Goal: Transaction & Acquisition: Purchase product/service

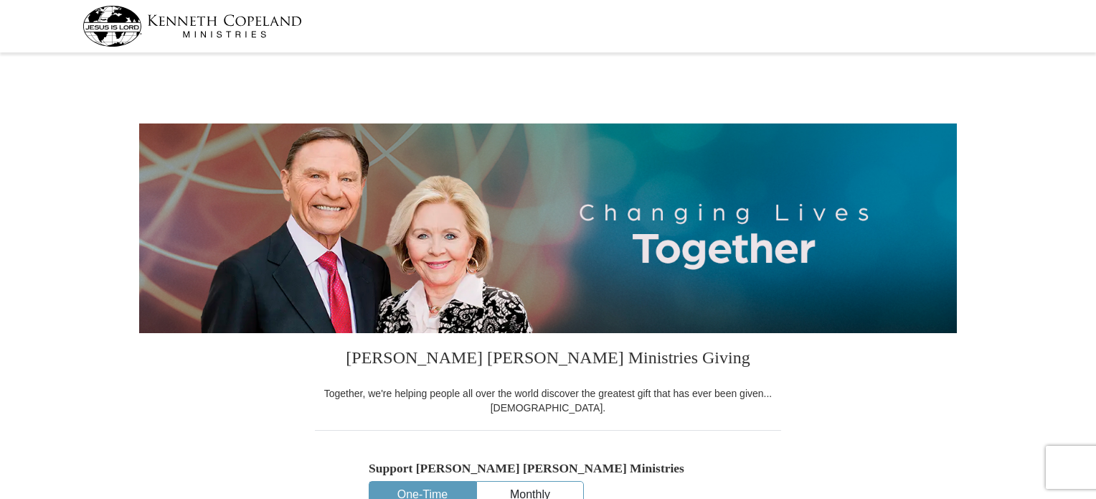
select select "FL"
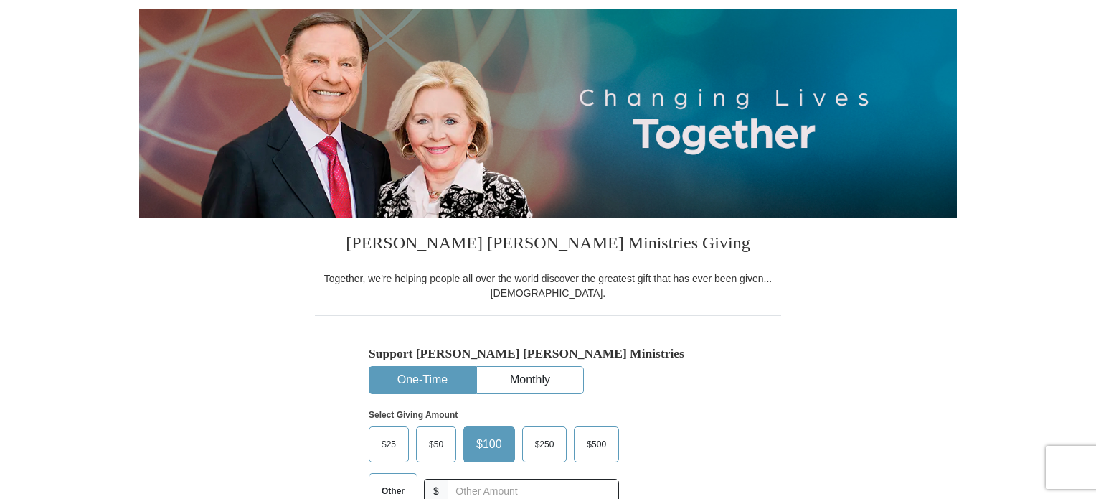
scroll to position [287, 0]
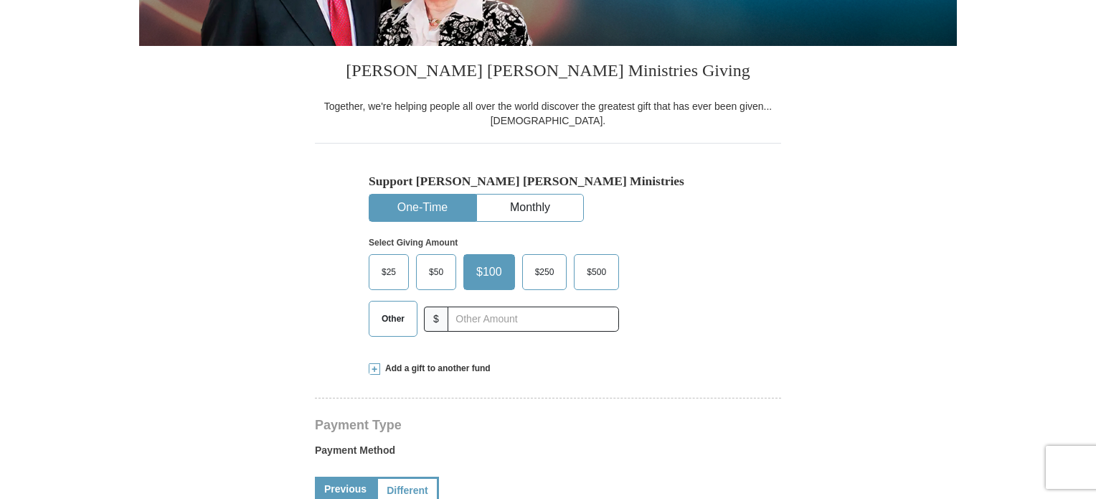
click at [405, 326] on span "Other" at bounding box center [392, 319] width 37 height 22
click at [0, 0] on input "Other" at bounding box center [0, 0] width 0 height 0
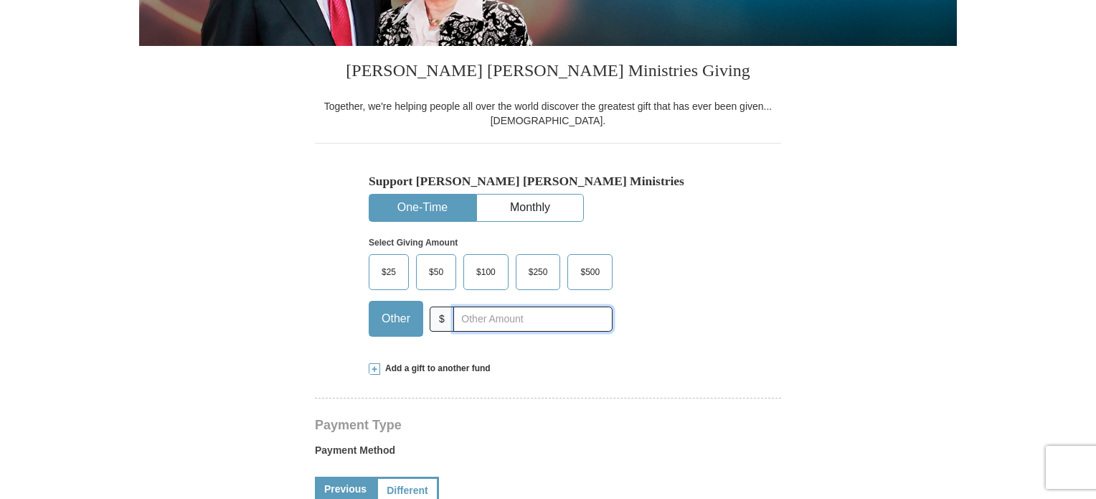
click at [529, 314] on input "text" at bounding box center [532, 318] width 159 height 25
type input "45"
click at [776, 306] on div "Support [PERSON_NAME] [PERSON_NAME] Ministries One-Time Monthly Select Giving A…" at bounding box center [548, 245] width 466 height 204
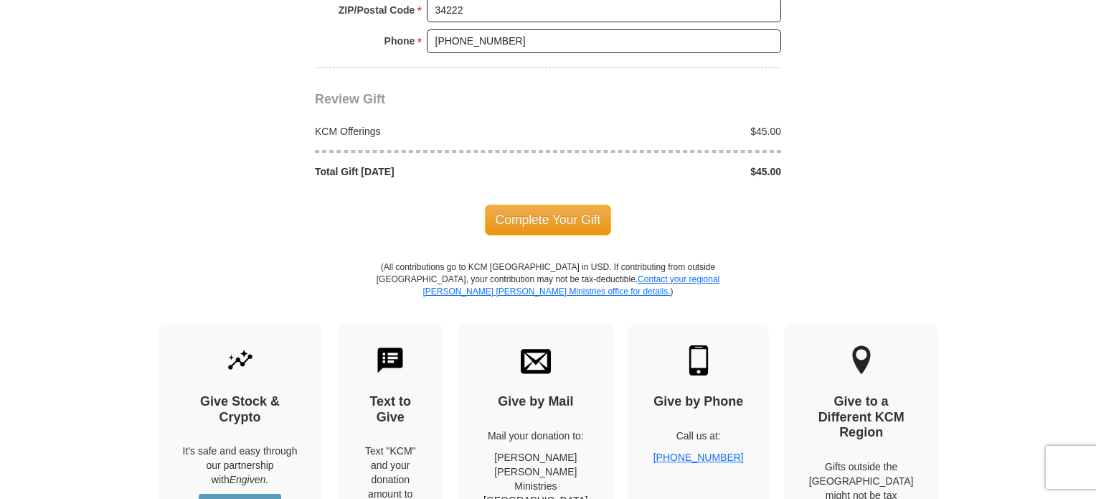
scroll to position [1291, 0]
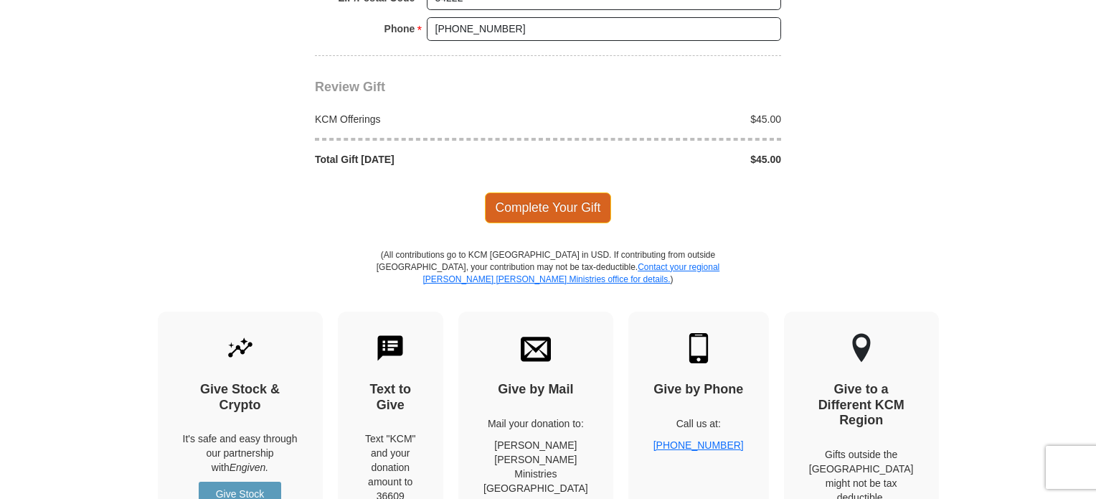
click at [534, 206] on span "Complete Your Gift" at bounding box center [548, 207] width 127 height 30
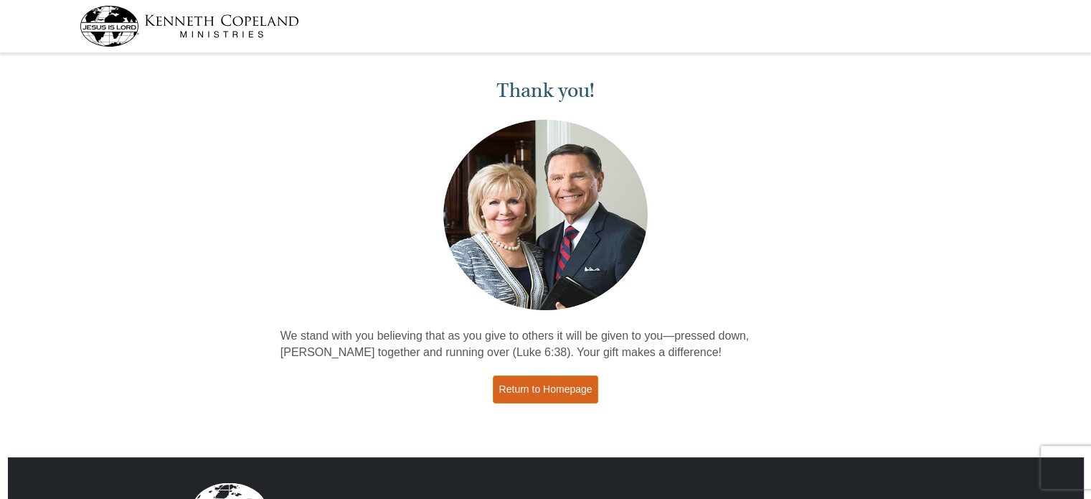
click at [559, 393] on link "Return to Homepage" at bounding box center [546, 389] width 106 height 28
